Goal: Information Seeking & Learning: Learn about a topic

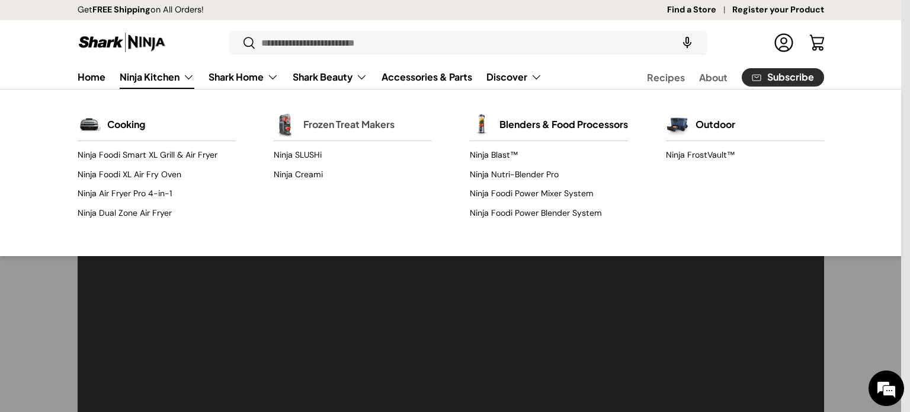
click at [317, 129] on link "Frozen Treat Makers" at bounding box center [348, 124] width 91 height 26
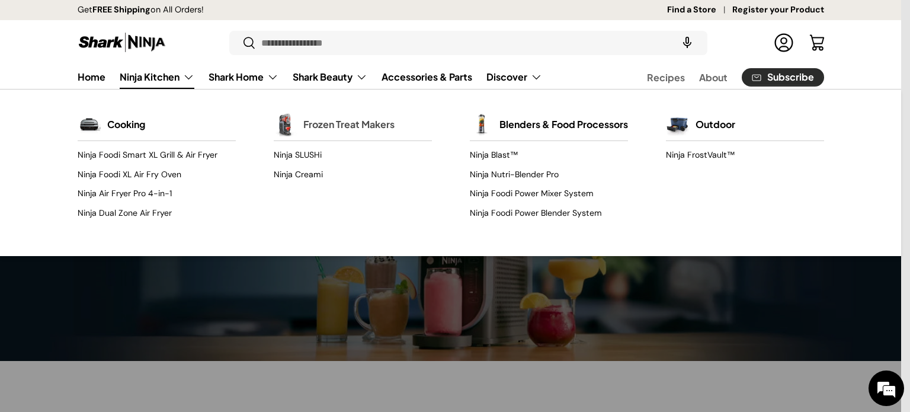
click at [323, 123] on link "Frozen Treat Makers" at bounding box center [348, 124] width 91 height 26
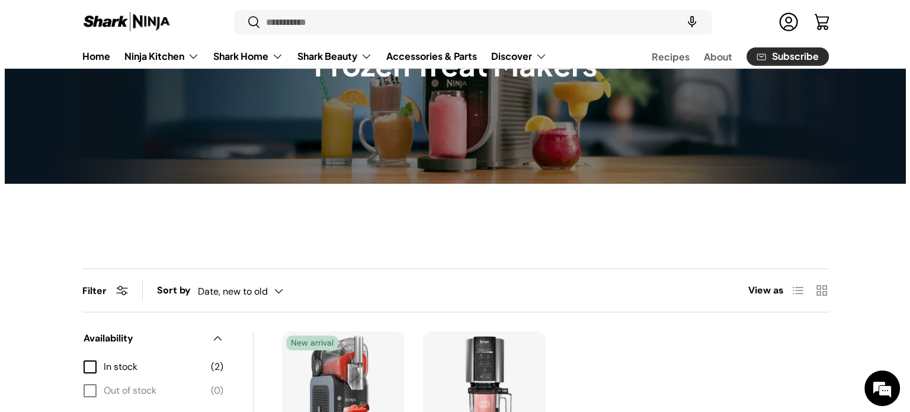
scroll to position [178, 0]
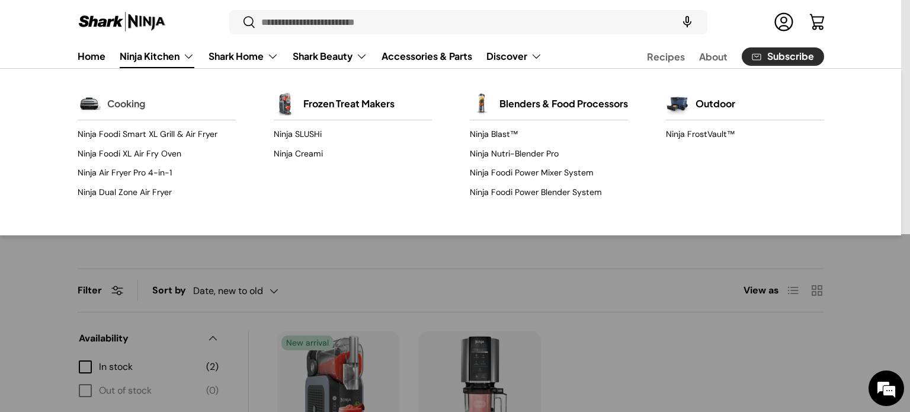
click at [116, 102] on link "Cooking" at bounding box center [126, 104] width 38 height 26
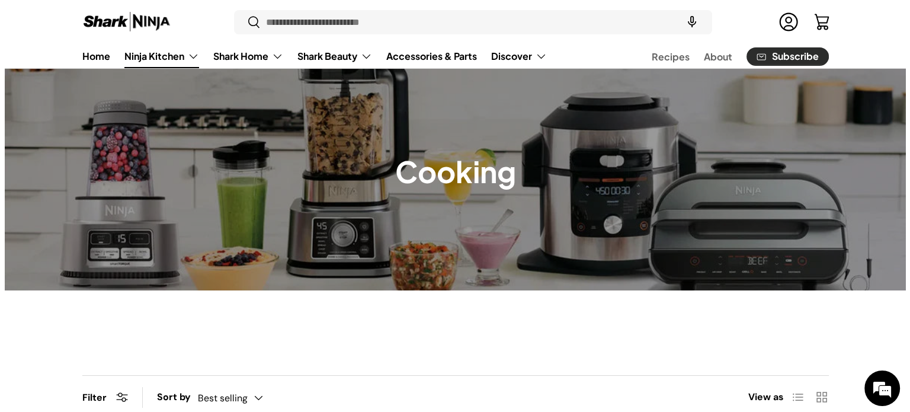
scroll to position [59, 0]
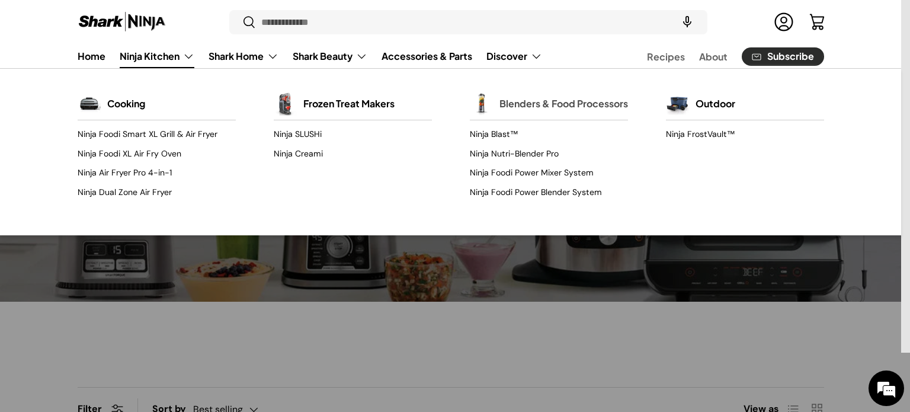
click at [497, 106] on div "Blenders & Food Processors" at bounding box center [549, 104] width 158 height 32
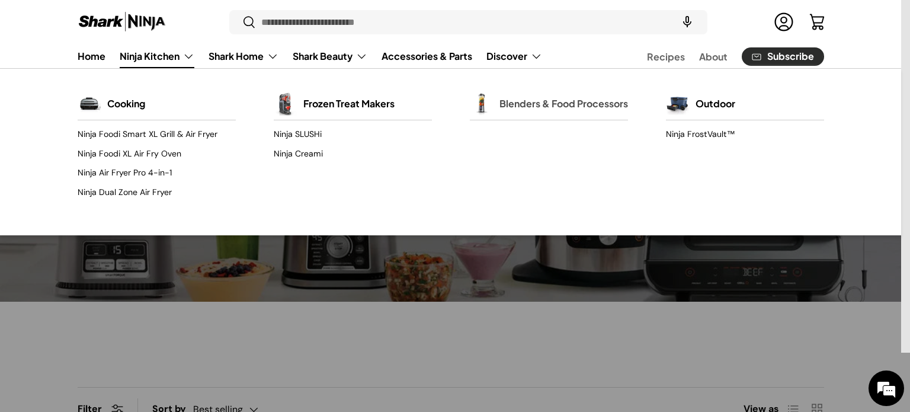
click at [537, 91] on link "Blenders & Food Processors" at bounding box center [563, 104] width 129 height 26
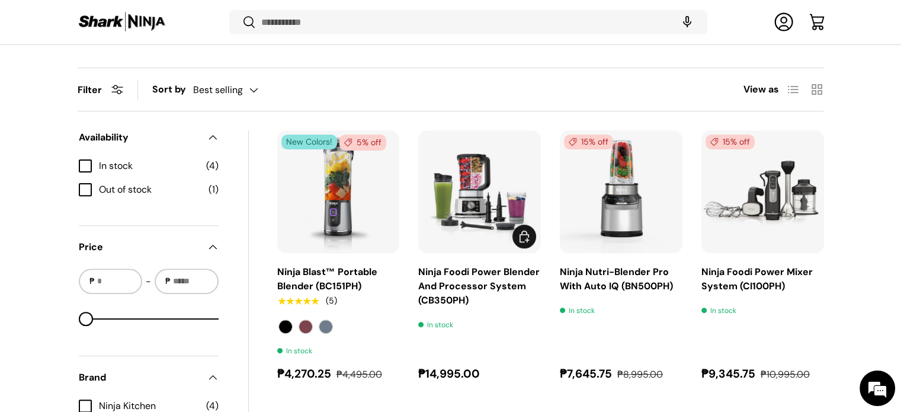
scroll to position [412, 0]
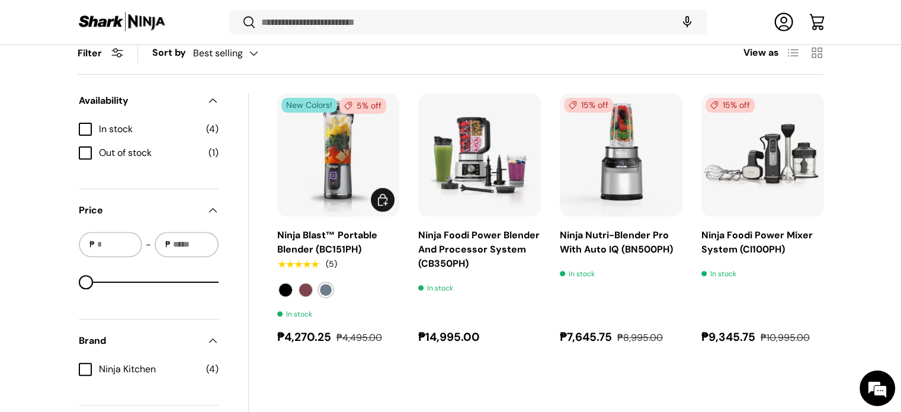
click at [322, 291] on label "Navy Blue" at bounding box center [326, 289] width 14 height 14
click at [306, 288] on label "Cranberry" at bounding box center [305, 289] width 14 height 14
click at [279, 288] on label "Black" at bounding box center [285, 289] width 14 height 14
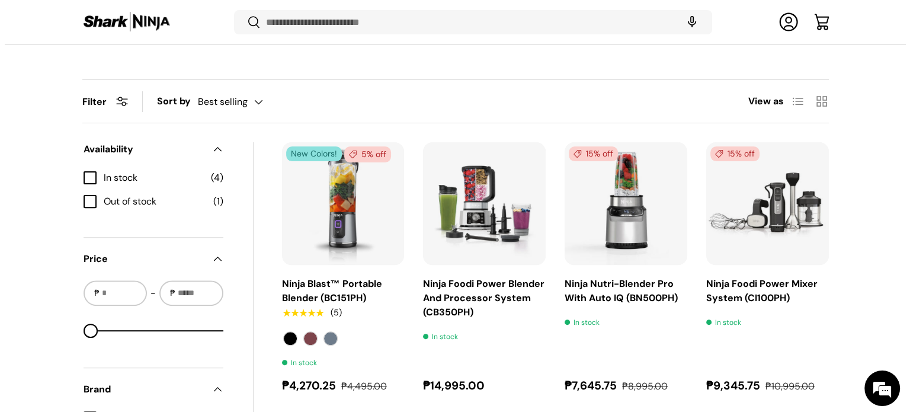
scroll to position [355, 0]
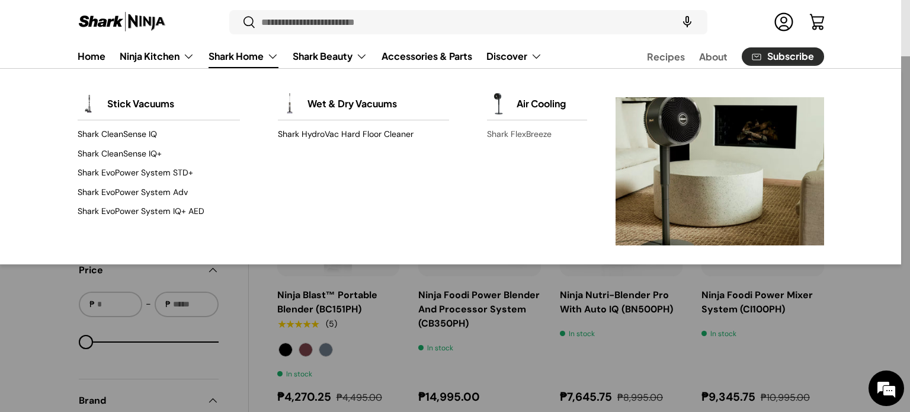
click at [508, 127] on link "Shark FlexBreeze" at bounding box center [537, 134] width 100 height 19
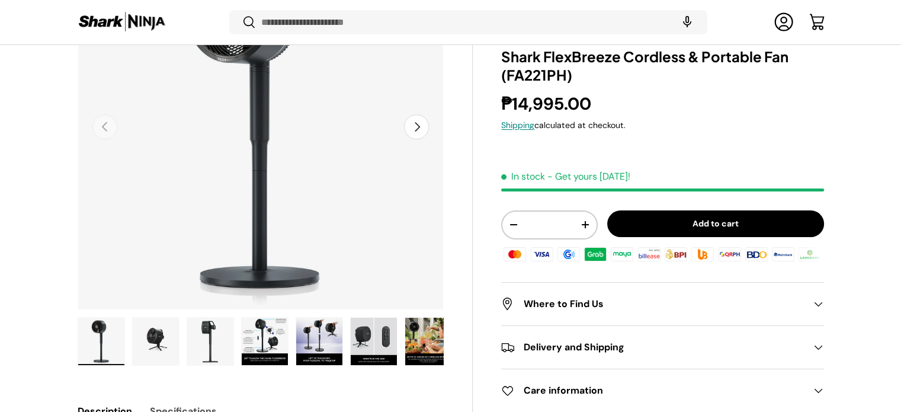
scroll to position [412, 0]
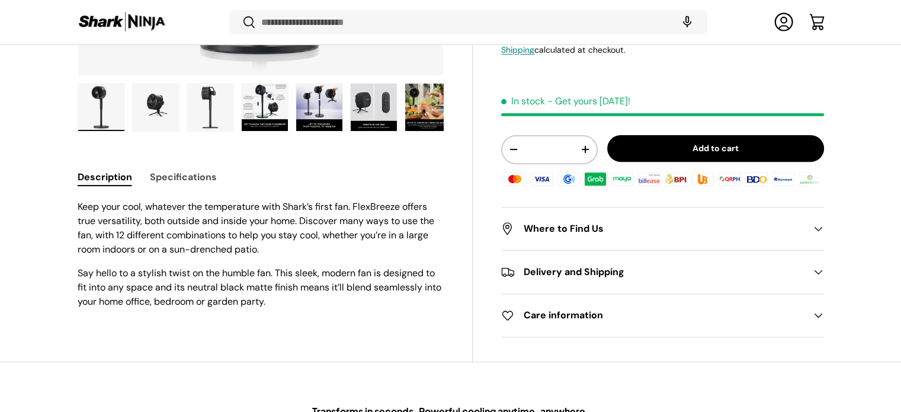
click at [315, 125] on img "Gallery Viewer" at bounding box center [319, 107] width 46 height 47
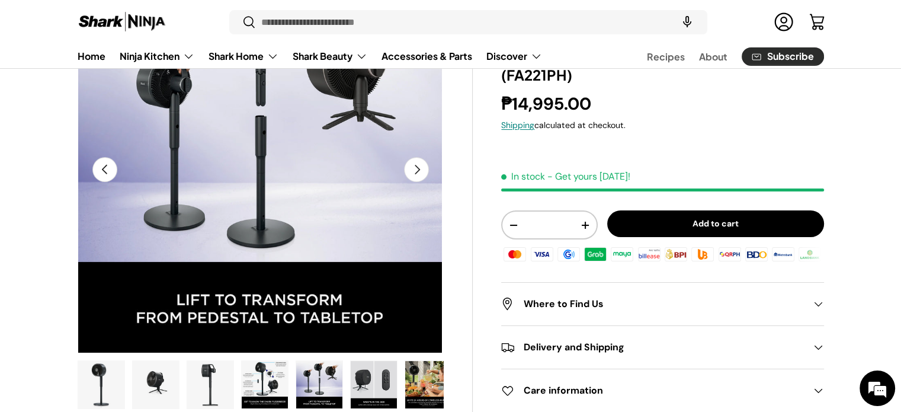
scroll to position [175, 0]
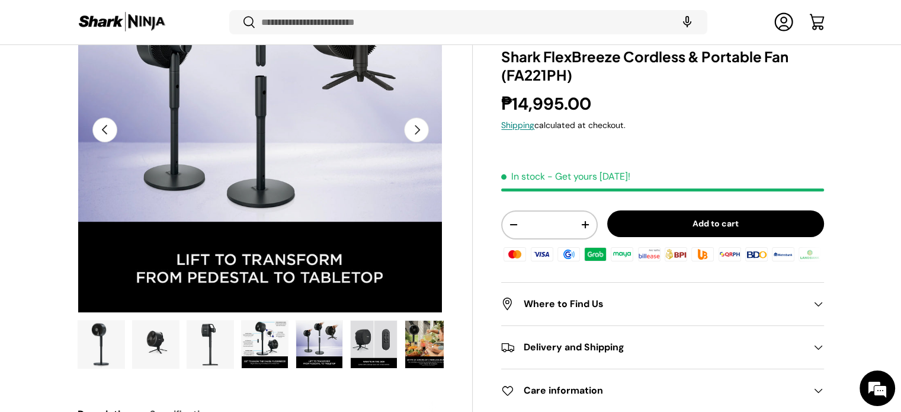
click at [221, 348] on img "Gallery Viewer" at bounding box center [210, 343] width 46 height 47
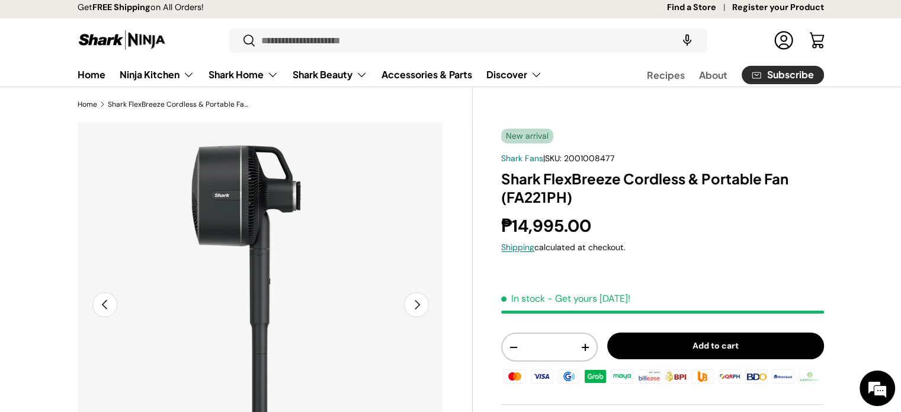
scroll to position [0, 0]
